Goal: Book appointment/travel/reservation

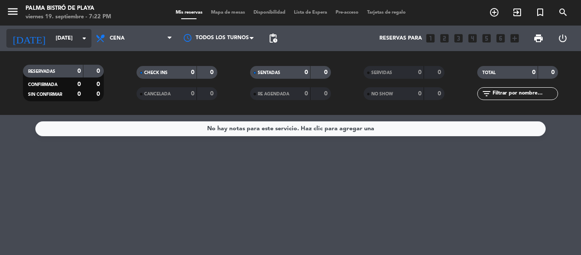
click at [85, 31] on input "[DATE]" at bounding box center [87, 38] width 72 height 14
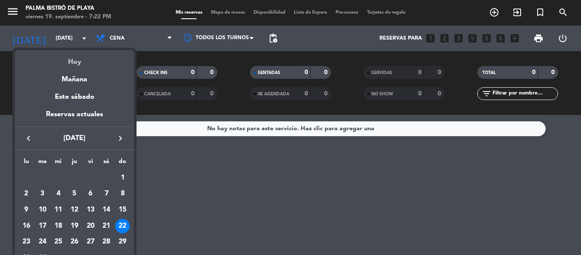
click at [74, 61] on div "Hoy" at bounding box center [74, 58] width 119 height 17
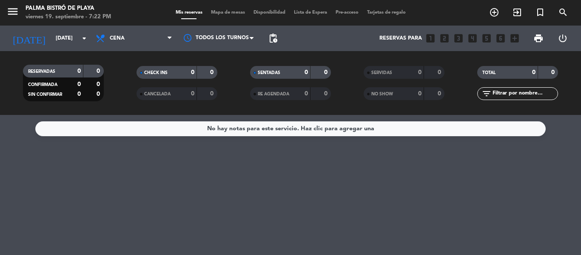
type input "[DATE]"
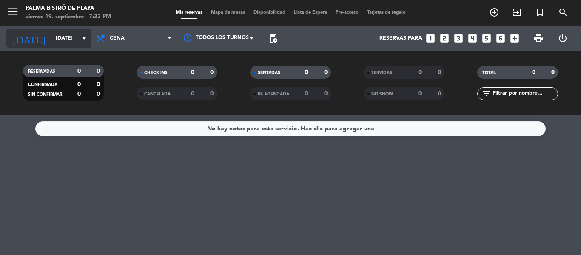
click at [72, 41] on input "[DATE]" at bounding box center [87, 38] width 72 height 14
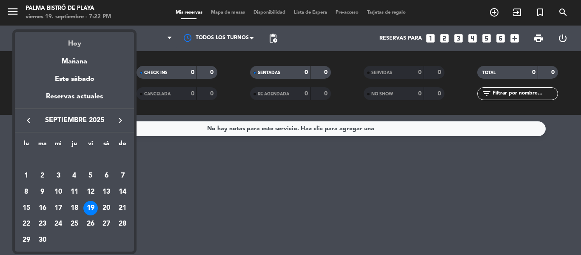
click at [71, 46] on div "Hoy" at bounding box center [74, 40] width 119 height 17
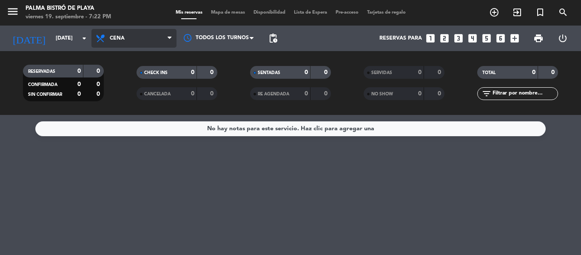
click at [140, 32] on span "Cena" at bounding box center [133, 38] width 85 height 19
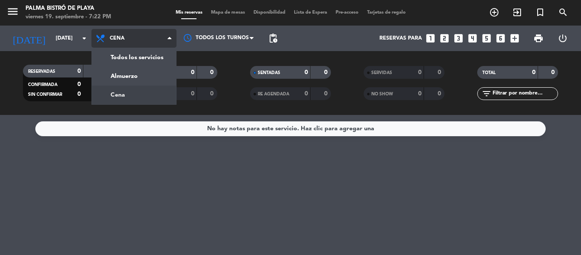
click at [123, 97] on div "menu Palma Bistró de Playa [DATE] 19. septiembre - 7:22 PM Mis reservas Mapa de…" at bounding box center [290, 57] width 581 height 115
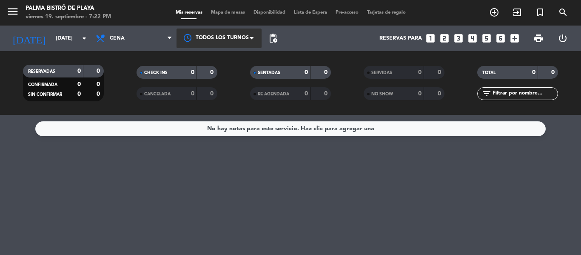
click at [205, 37] on div at bounding box center [219, 38] width 85 height 19
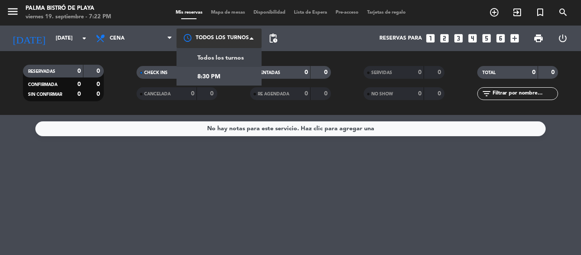
click at [217, 59] on span "Todos los turnos" at bounding box center [220, 58] width 46 height 10
